Goal: Task Accomplishment & Management: Manage account settings

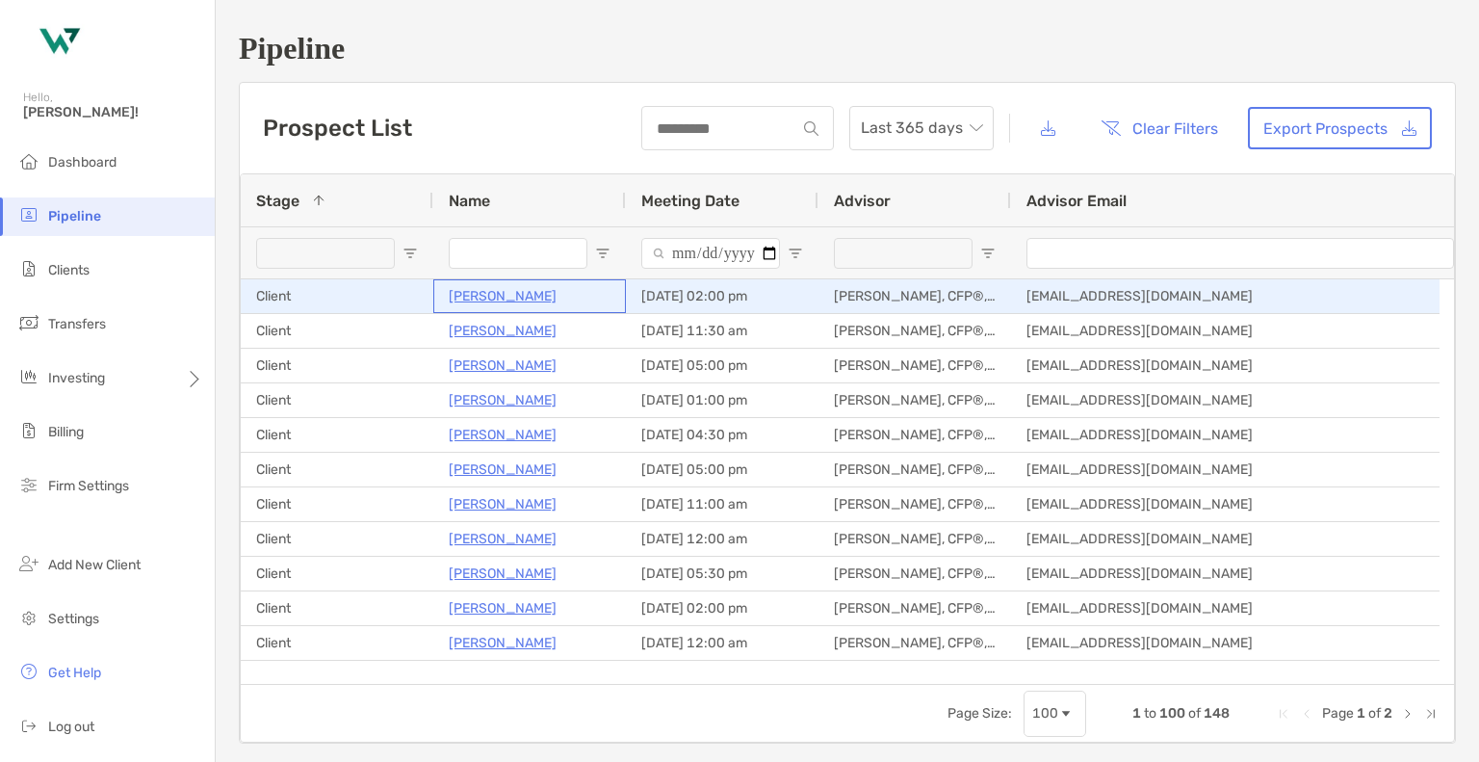
click at [486, 303] on p "[PERSON_NAME]" at bounding box center [503, 296] width 108 height 24
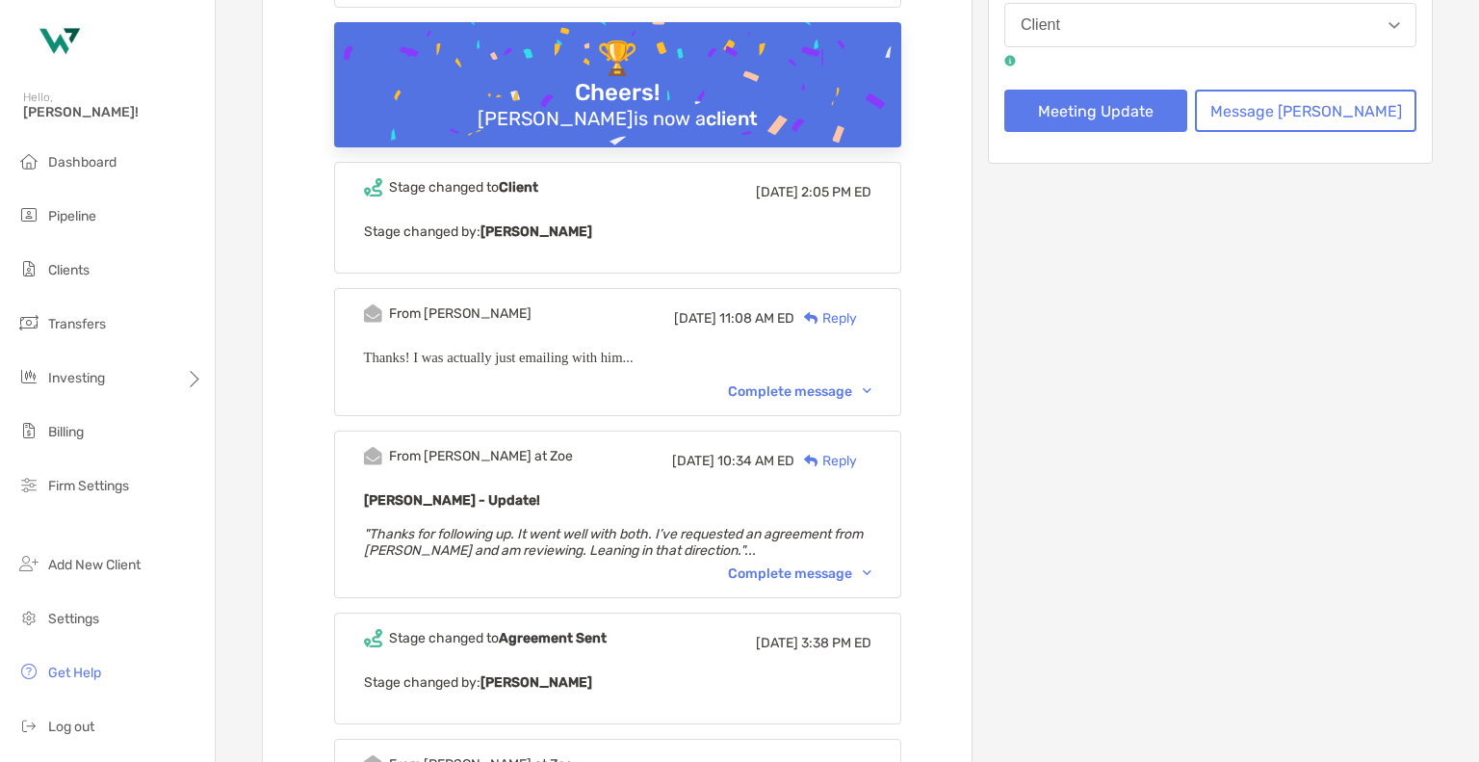
scroll to position [482, 0]
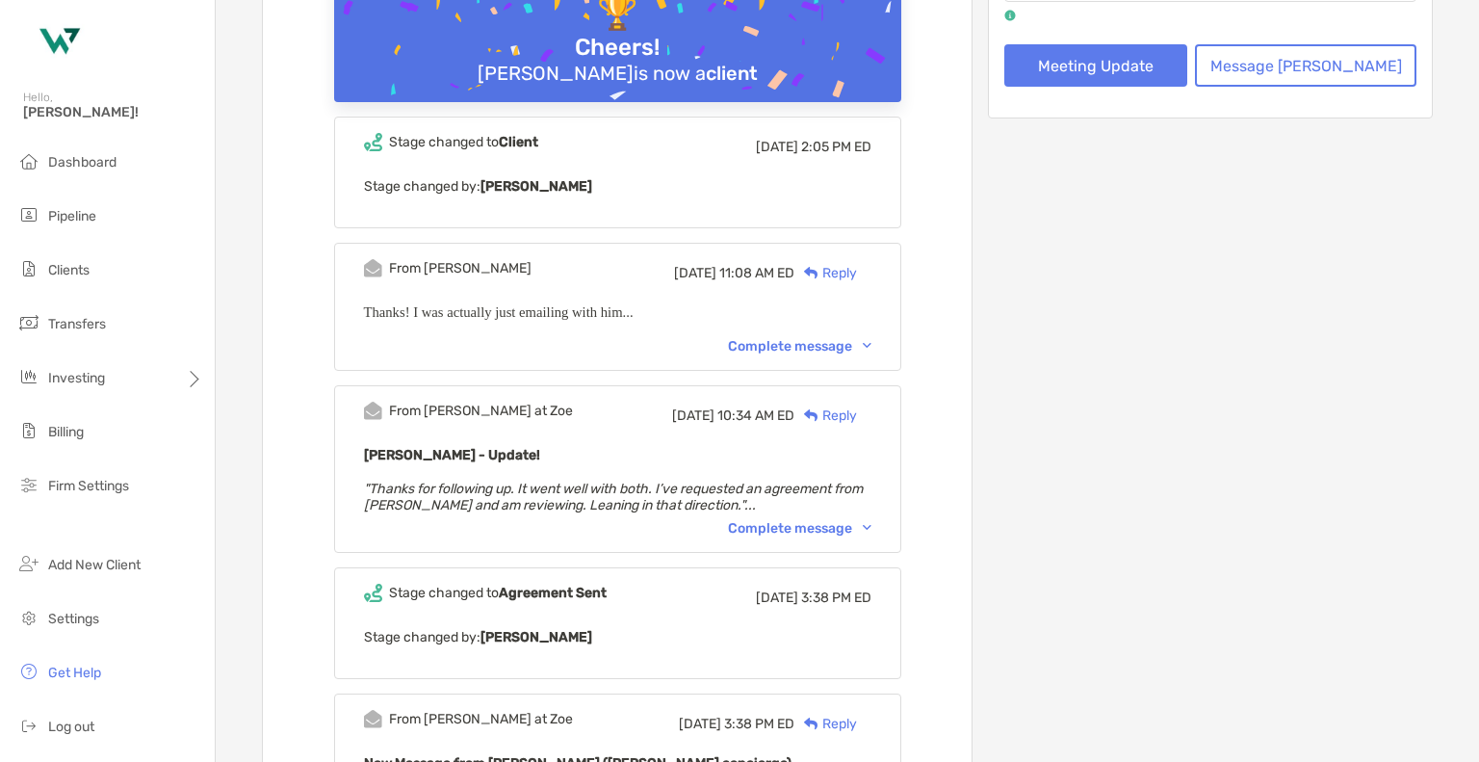
click at [828, 338] on div "Complete message" at bounding box center [800, 346] width 144 height 16
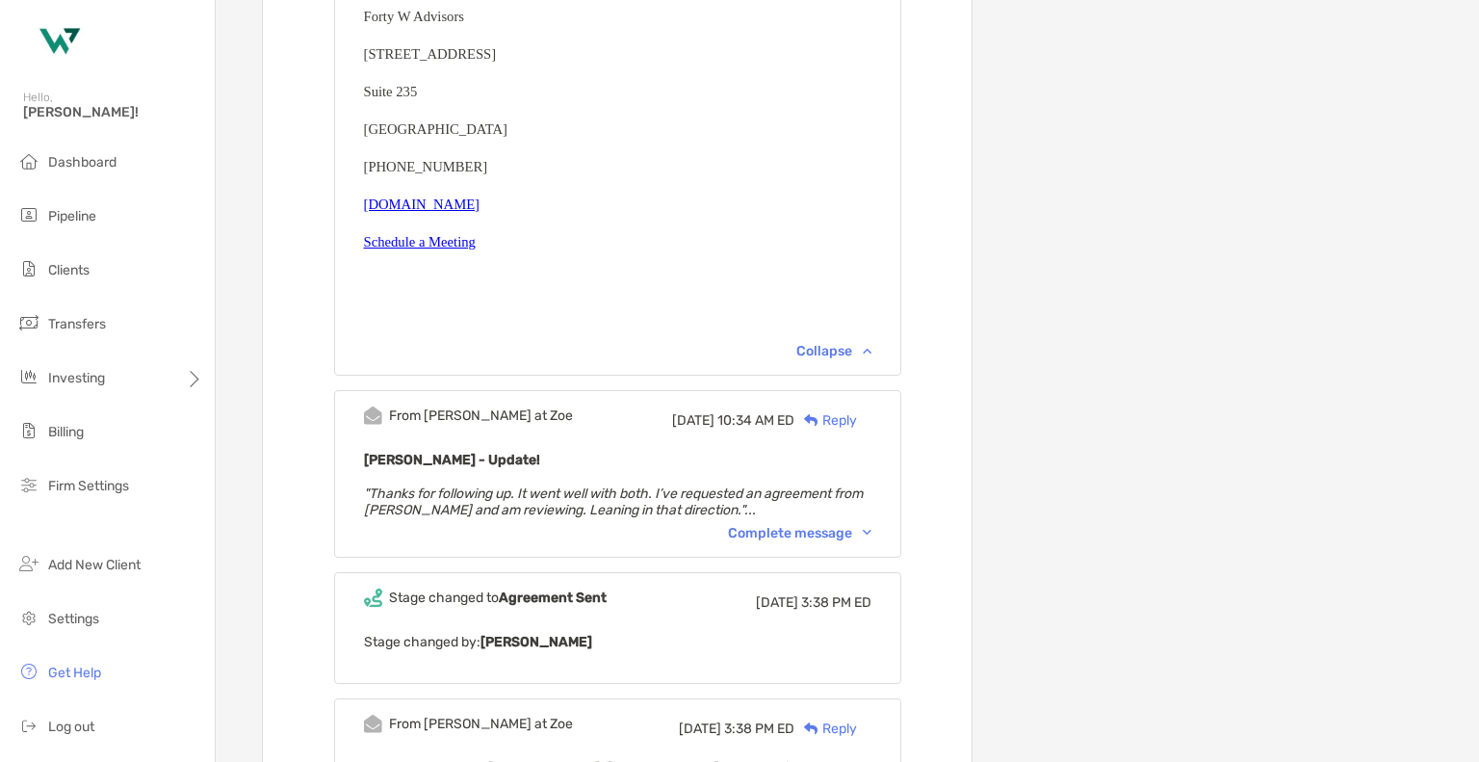
scroll to position [963, 0]
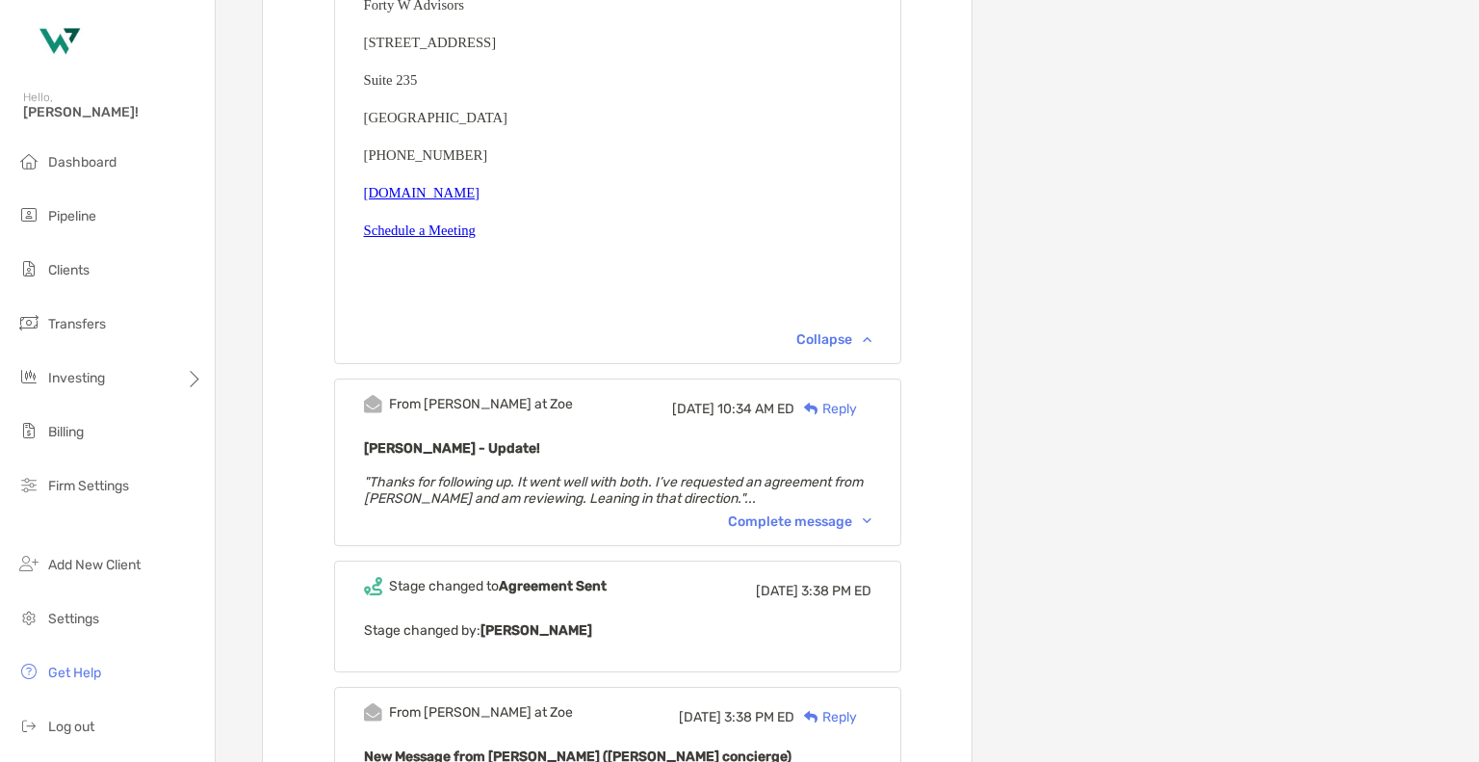
click at [836, 513] on div "Complete message" at bounding box center [800, 521] width 144 height 16
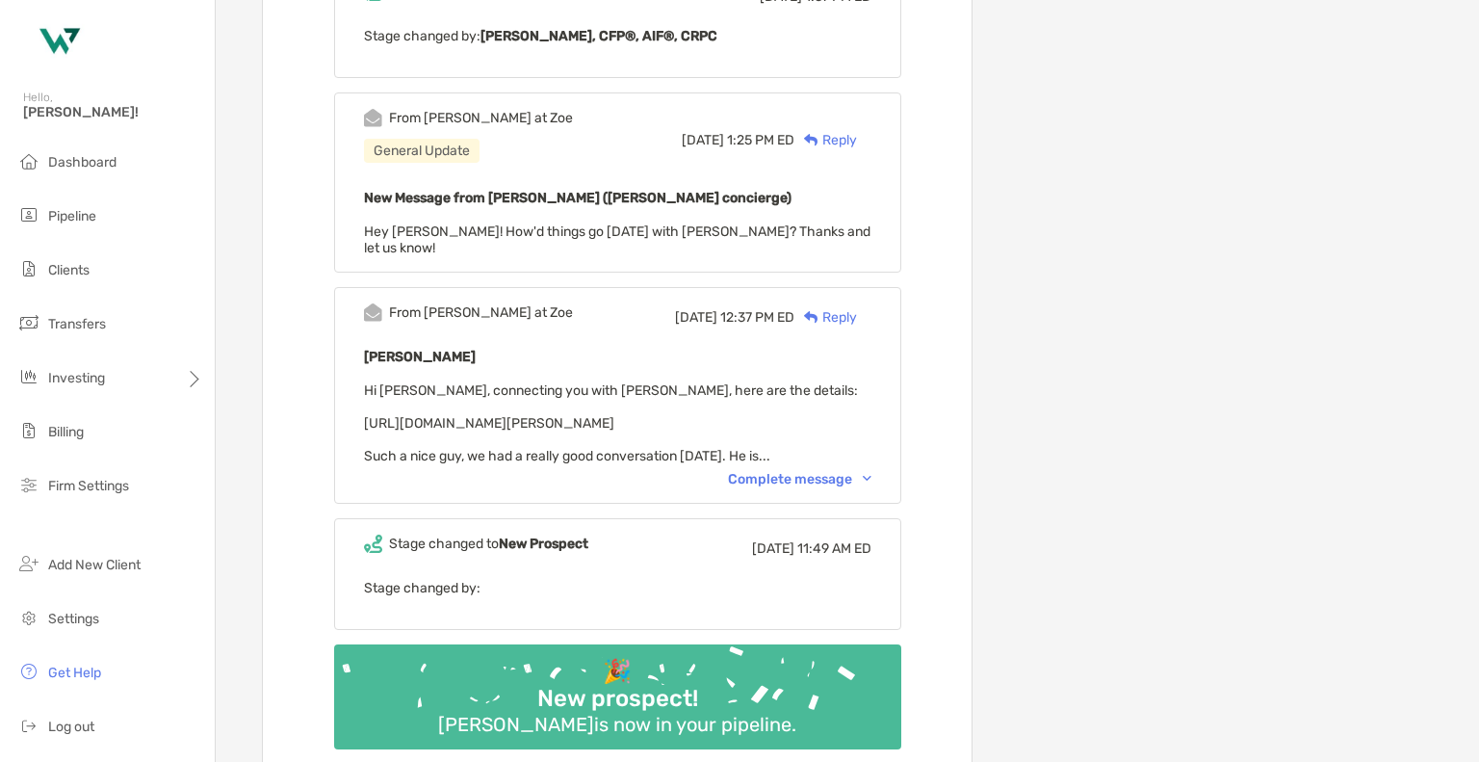
scroll to position [2600, 0]
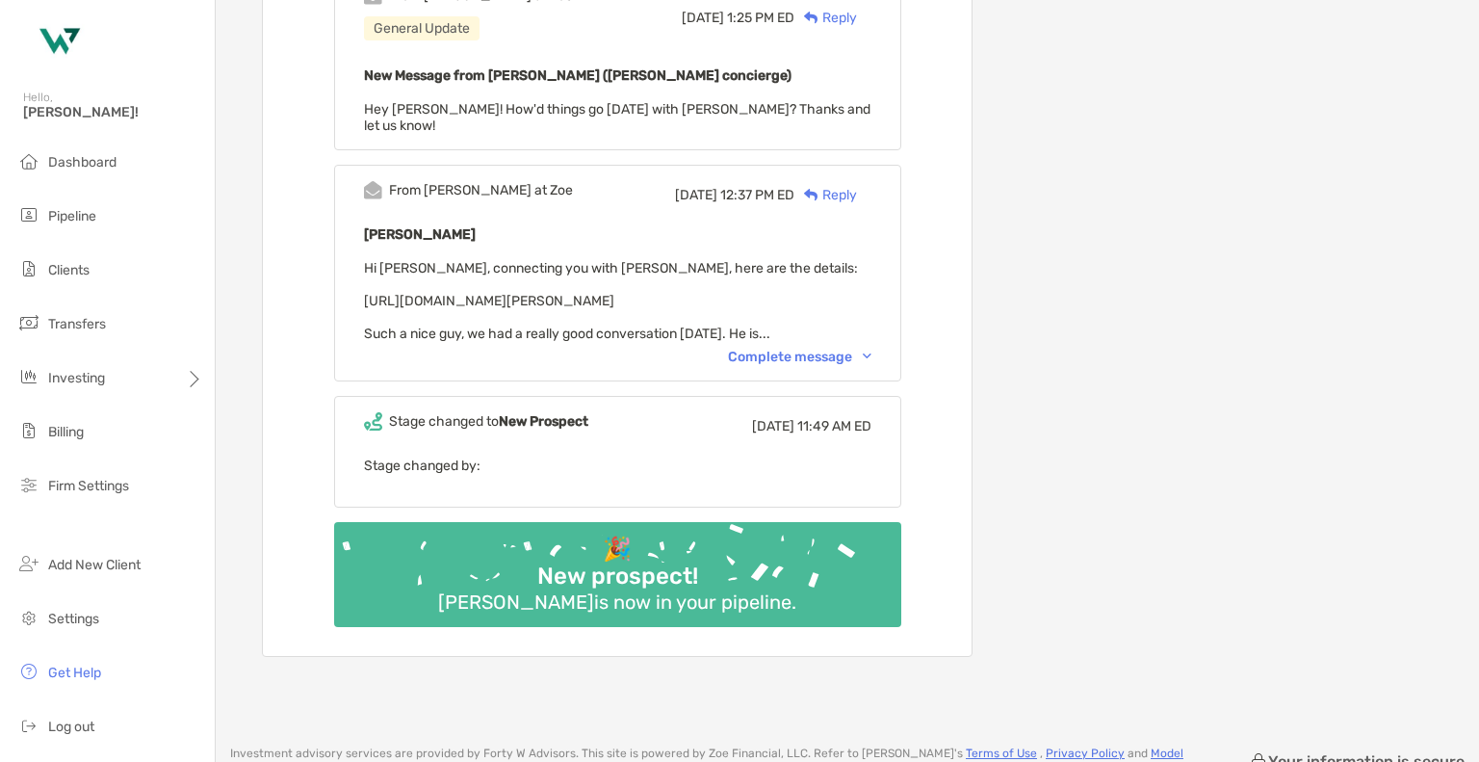
click at [809, 349] on div "Complete message" at bounding box center [800, 357] width 144 height 16
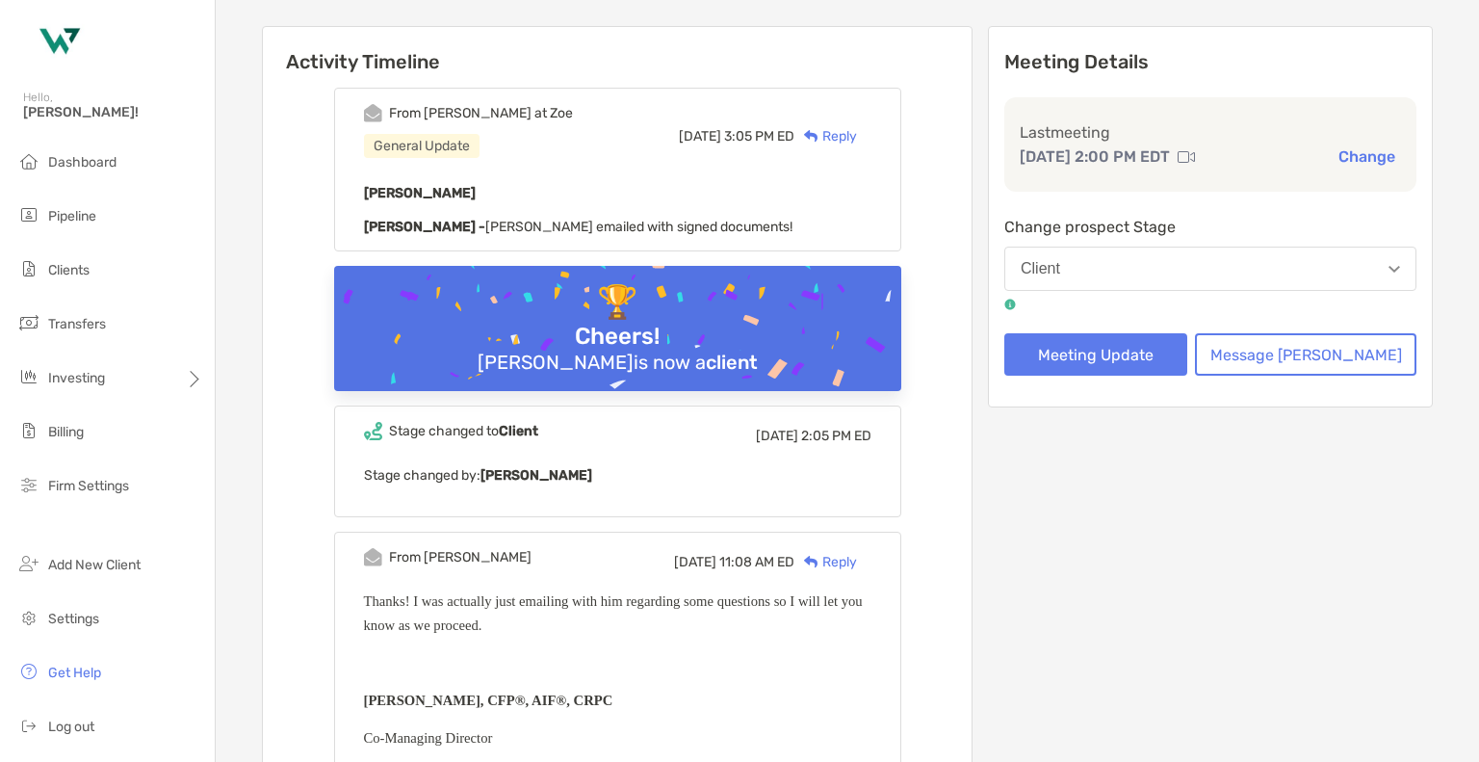
scroll to position [0, 0]
